Goal: Check status: Check status

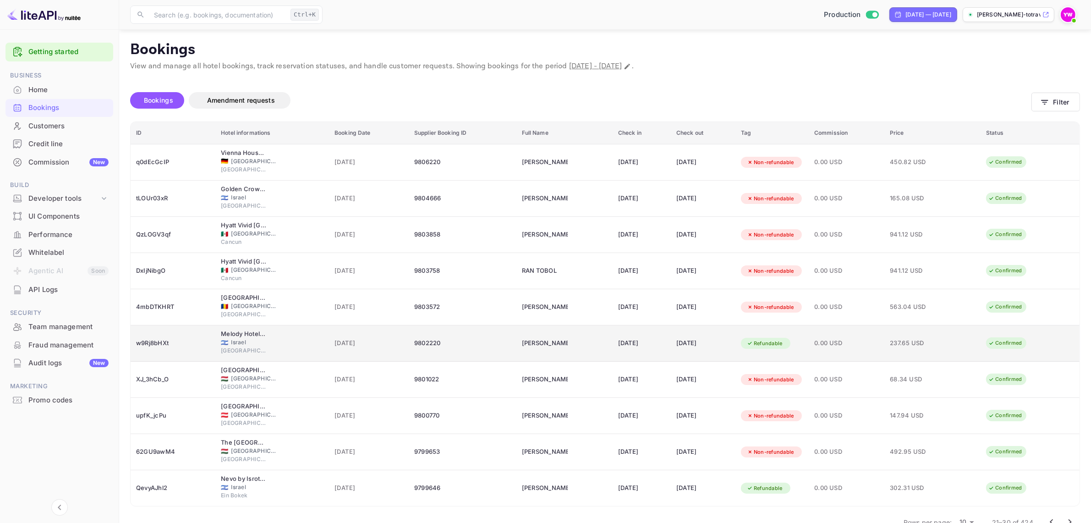
scroll to position [23, 0]
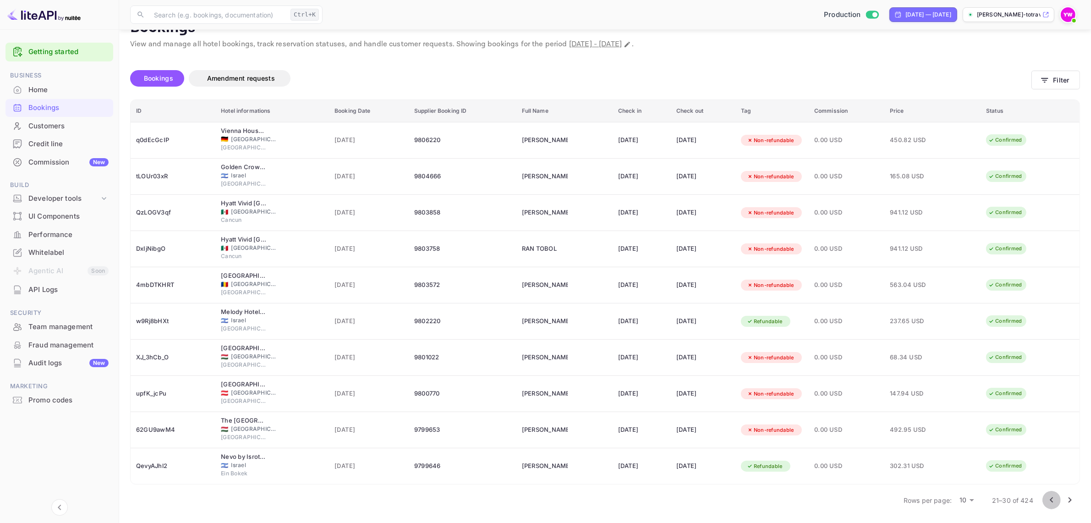
click at [1052, 499] on icon "Go to previous page" at bounding box center [1051, 499] width 3 height 5
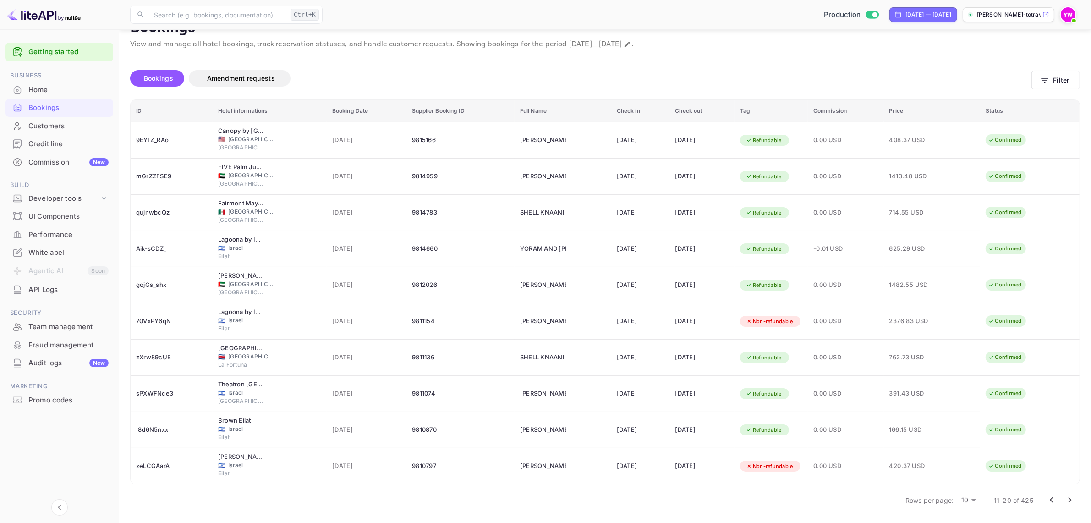
click at [1054, 497] on icon "Go to previous page" at bounding box center [1051, 499] width 11 height 11
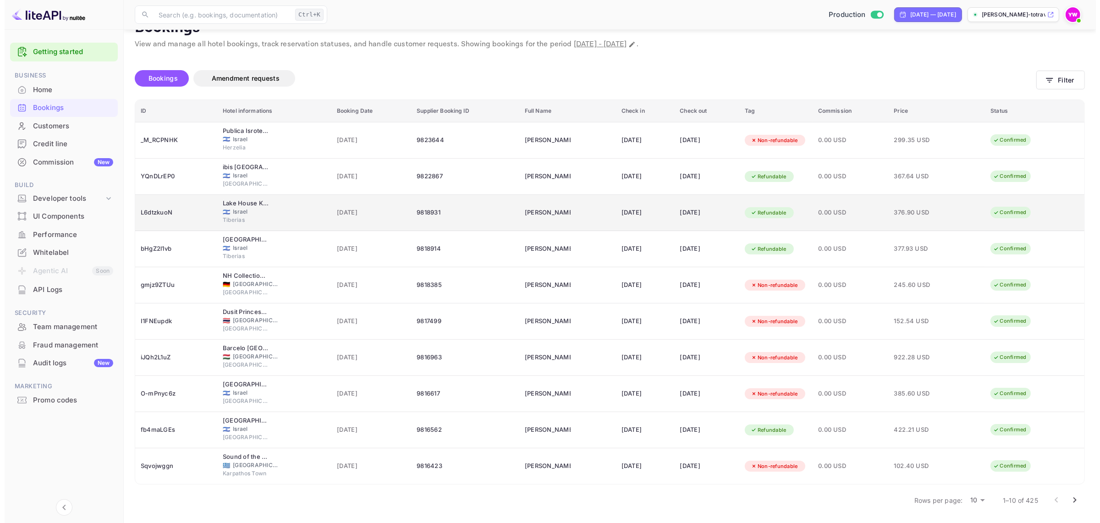
scroll to position [0, 0]
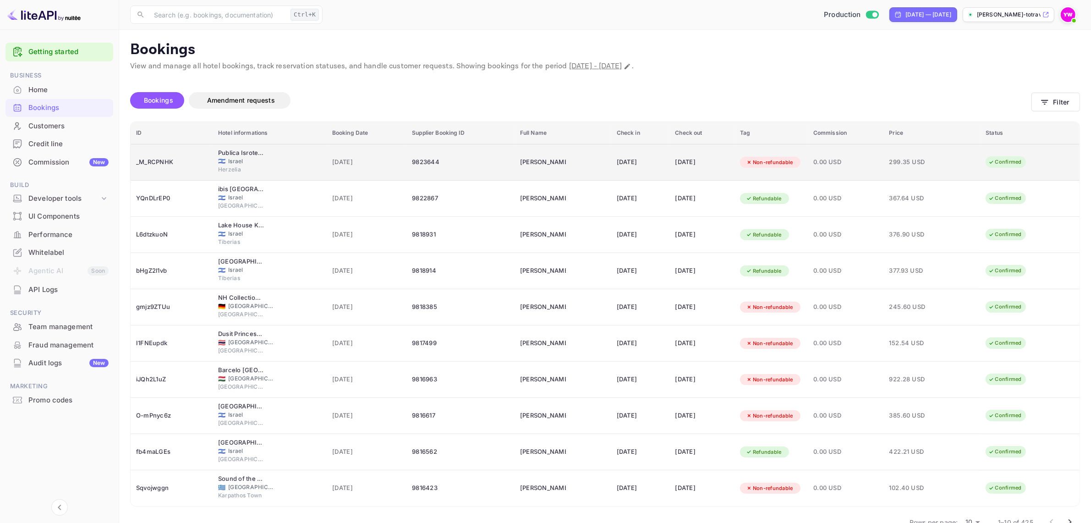
click at [228, 161] on span "Israel" at bounding box center [251, 161] width 46 height 8
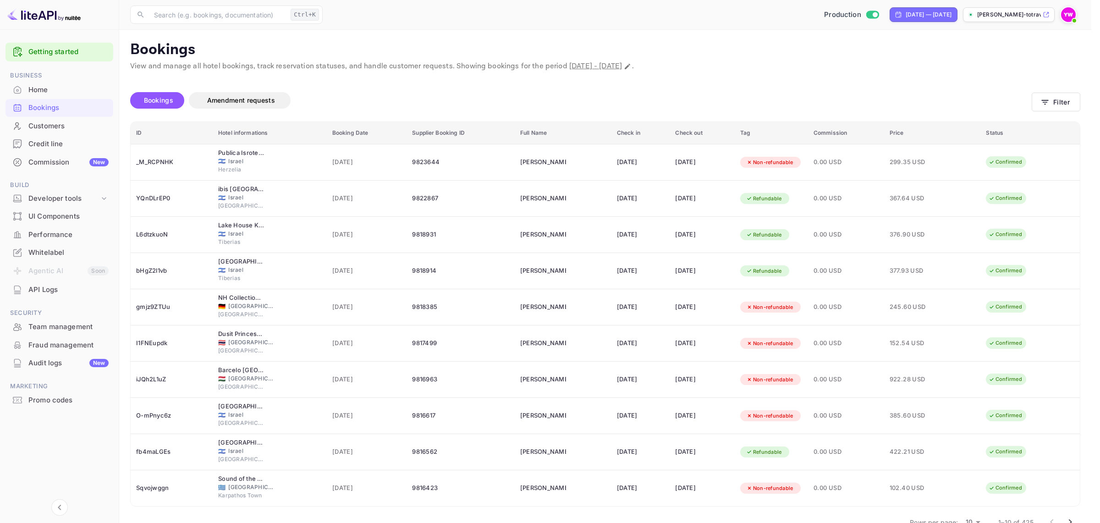
copy div "MOSHE DAHAN"
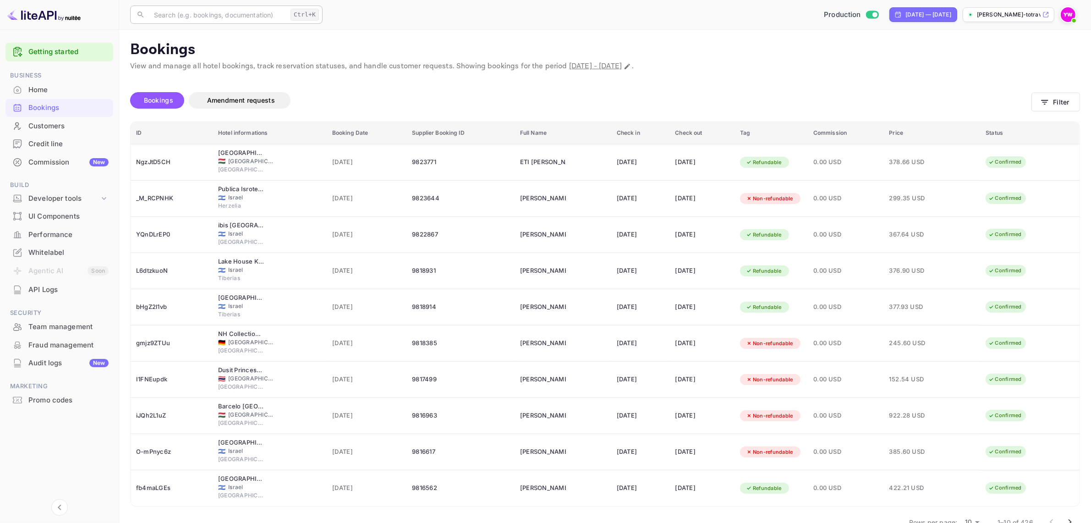
click at [216, 19] on input "text" at bounding box center [217, 14] width 138 height 18
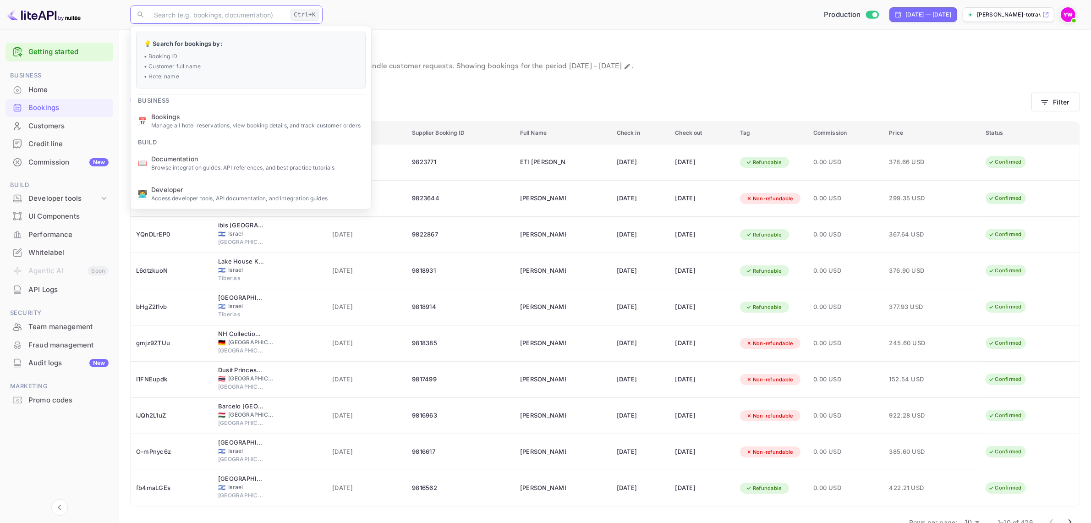
paste input "NgzJtD5CH"
type input "NgzJtD5CH"
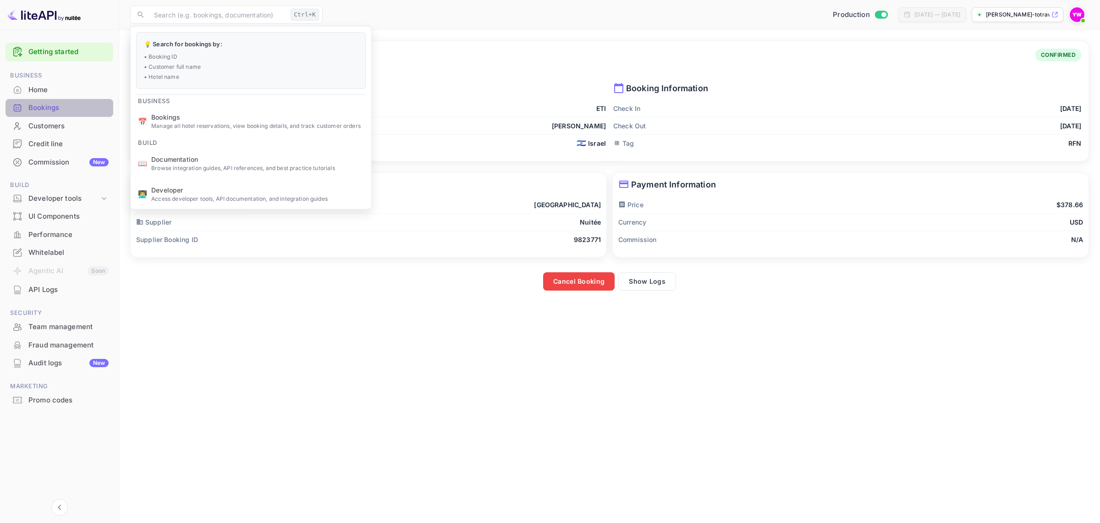
click at [36, 105] on div "Bookings" at bounding box center [68, 108] width 80 height 11
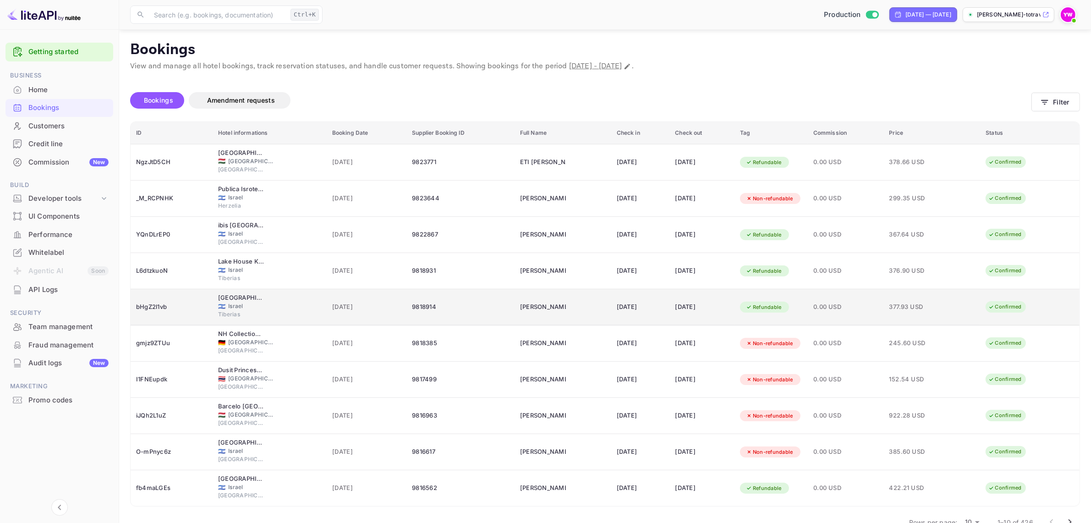
scroll to position [23, 0]
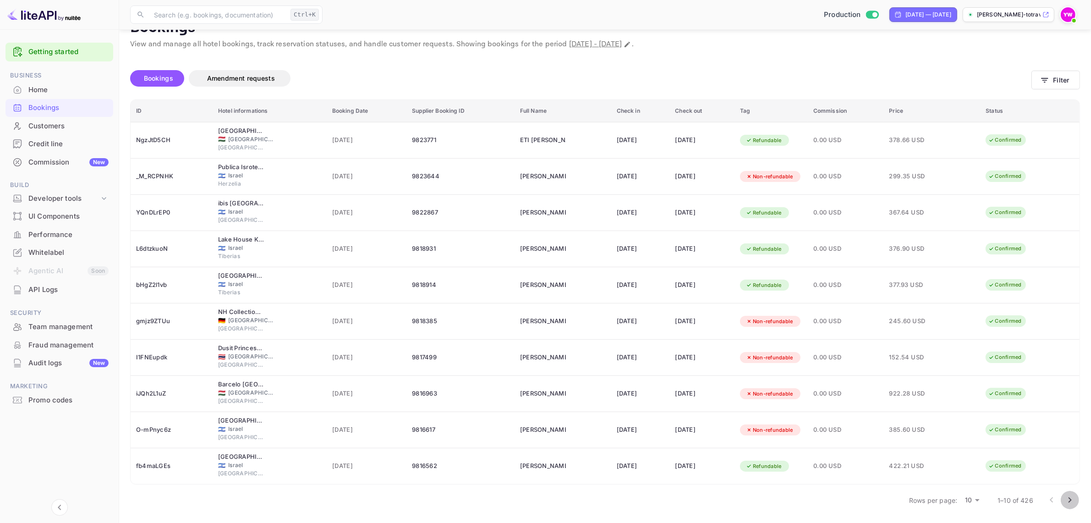
click at [1072, 498] on icon "Go to next page" at bounding box center [1069, 499] width 11 height 11
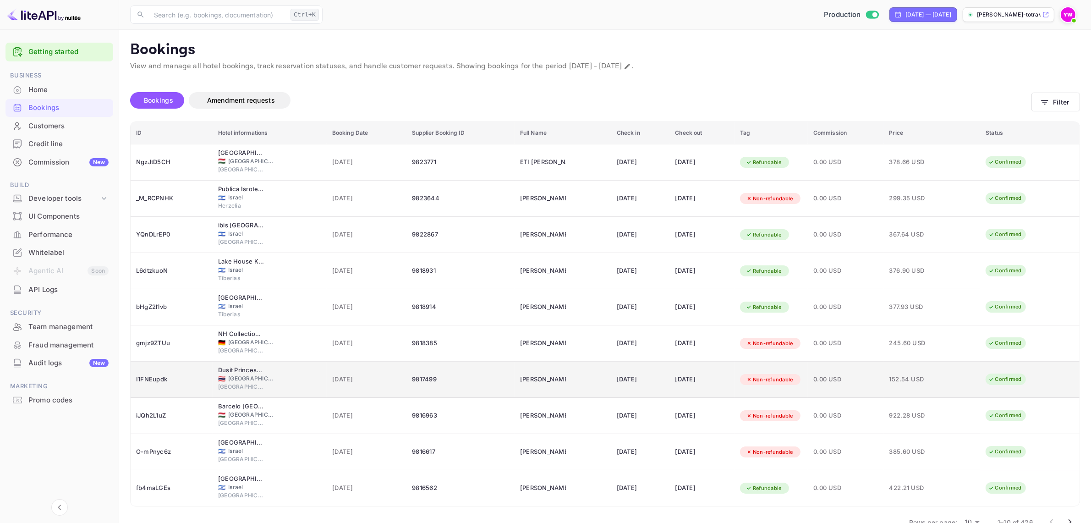
scroll to position [23, 0]
